Goal: Information Seeking & Learning: Learn about a topic

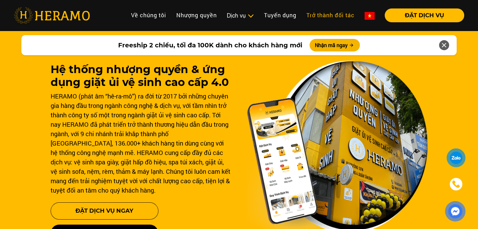
click at [351, 13] on link "Trở thành đối tác" at bounding box center [330, 15] width 58 height 14
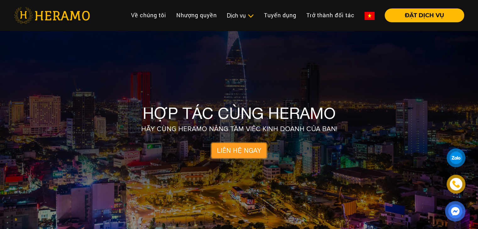
click at [232, 154] on link "LIÊN HỆ NGAY" at bounding box center [239, 150] width 55 height 15
click at [288, 11] on link "Tuyển dụng" at bounding box center [280, 15] width 42 height 14
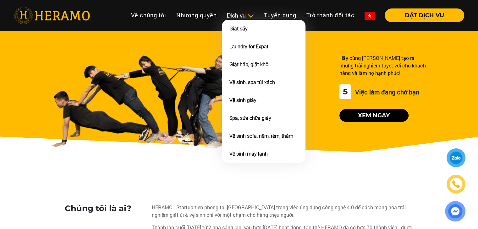
click at [233, 15] on div "Dịch vụ" at bounding box center [240, 15] width 27 height 8
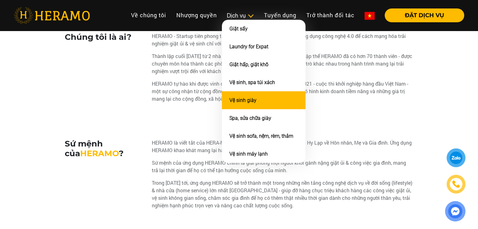
scroll to position [209, 0]
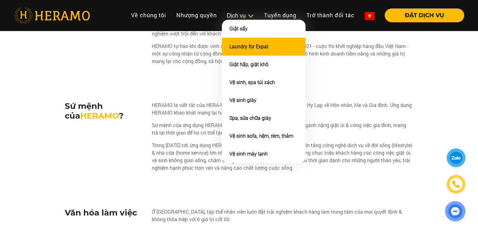
click at [262, 51] on li "Laundry for Expat" at bounding box center [264, 47] width 84 height 18
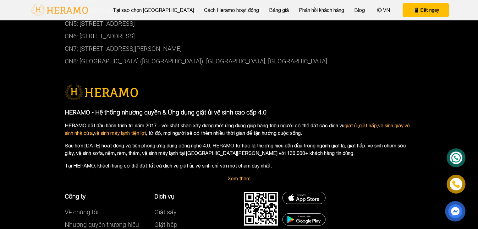
scroll to position [2389, 0]
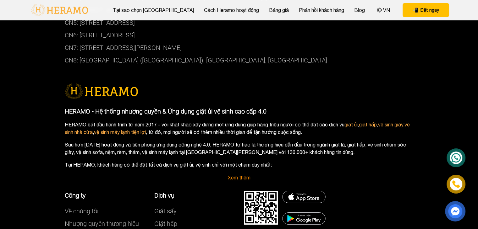
click at [248, 175] on link "Xem thêm" at bounding box center [239, 178] width 23 height 6
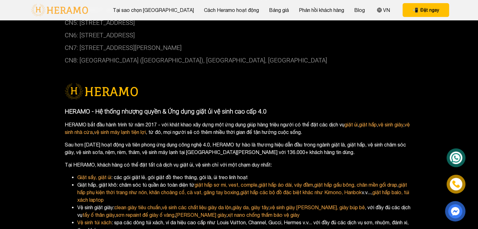
scroll to position [2494, 0]
